Goal: Information Seeking & Learning: Learn about a topic

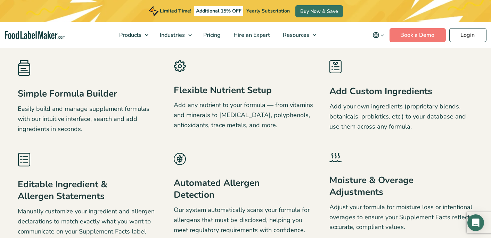
scroll to position [1066, 0]
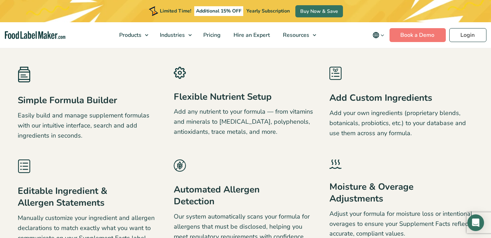
click at [84, 102] on h3 "Simple Formula Builder" at bounding box center [70, 100] width 104 height 12
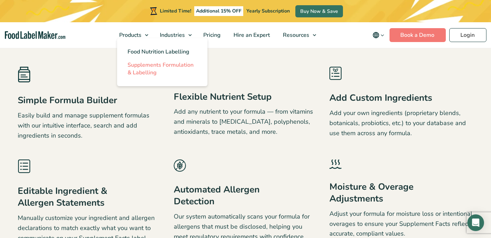
click at [139, 64] on span "Supplements Formulation & Labelling" at bounding box center [160, 68] width 66 height 15
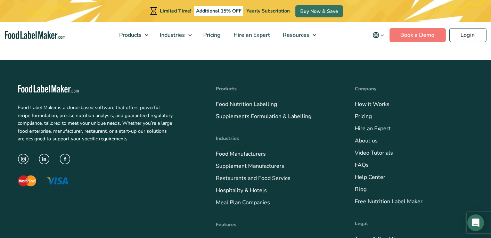
scroll to position [2161, 0]
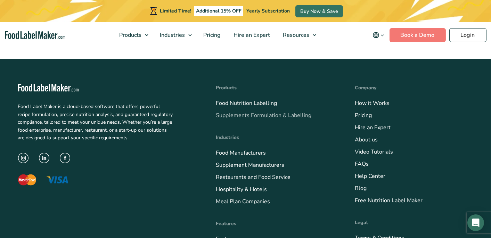
click at [235, 111] on link "Supplements Formulation & Labelling" at bounding box center [263, 115] width 95 height 8
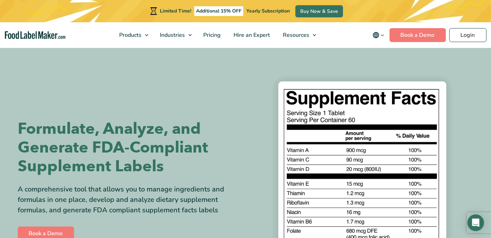
click at [302, 150] on img at bounding box center [362, 191] width 222 height 247
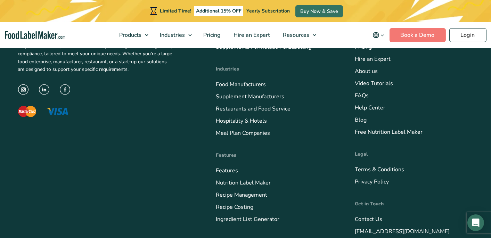
scroll to position [2227, 0]
